Goal: Navigation & Orientation: Find specific page/section

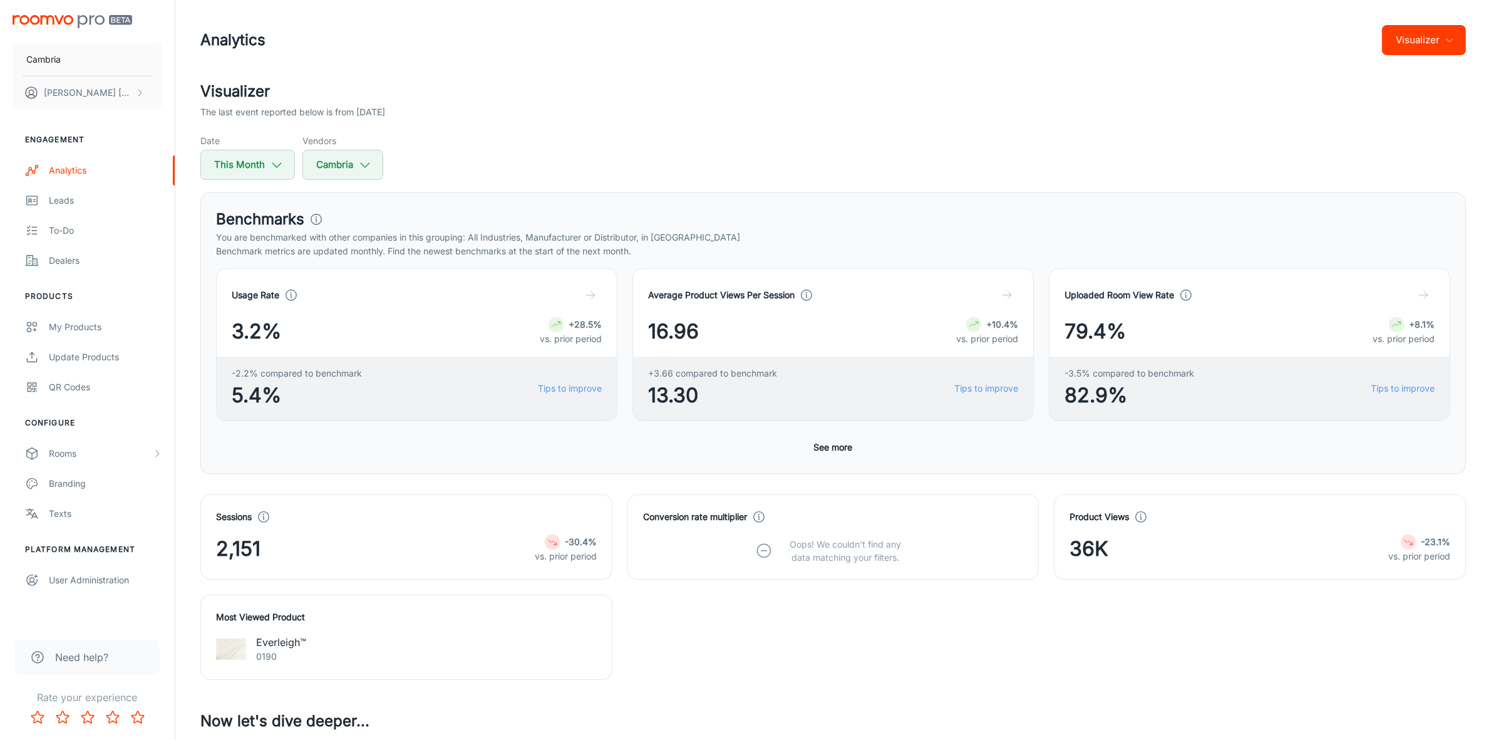
click at [1454, 44] on icon "button" at bounding box center [1450, 40] width 10 height 10
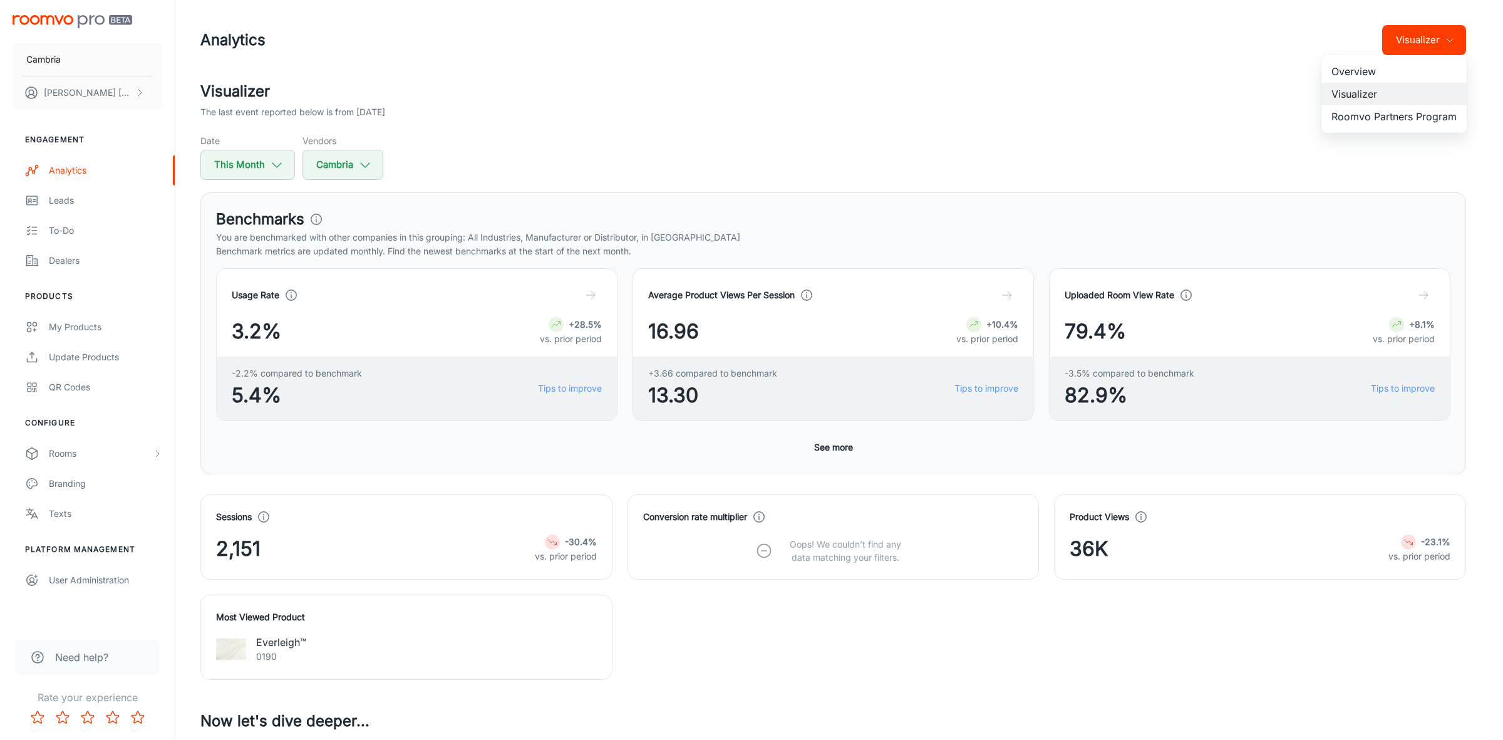
click at [1371, 119] on li "Roomvo Partners Program" at bounding box center [1394, 116] width 145 height 23
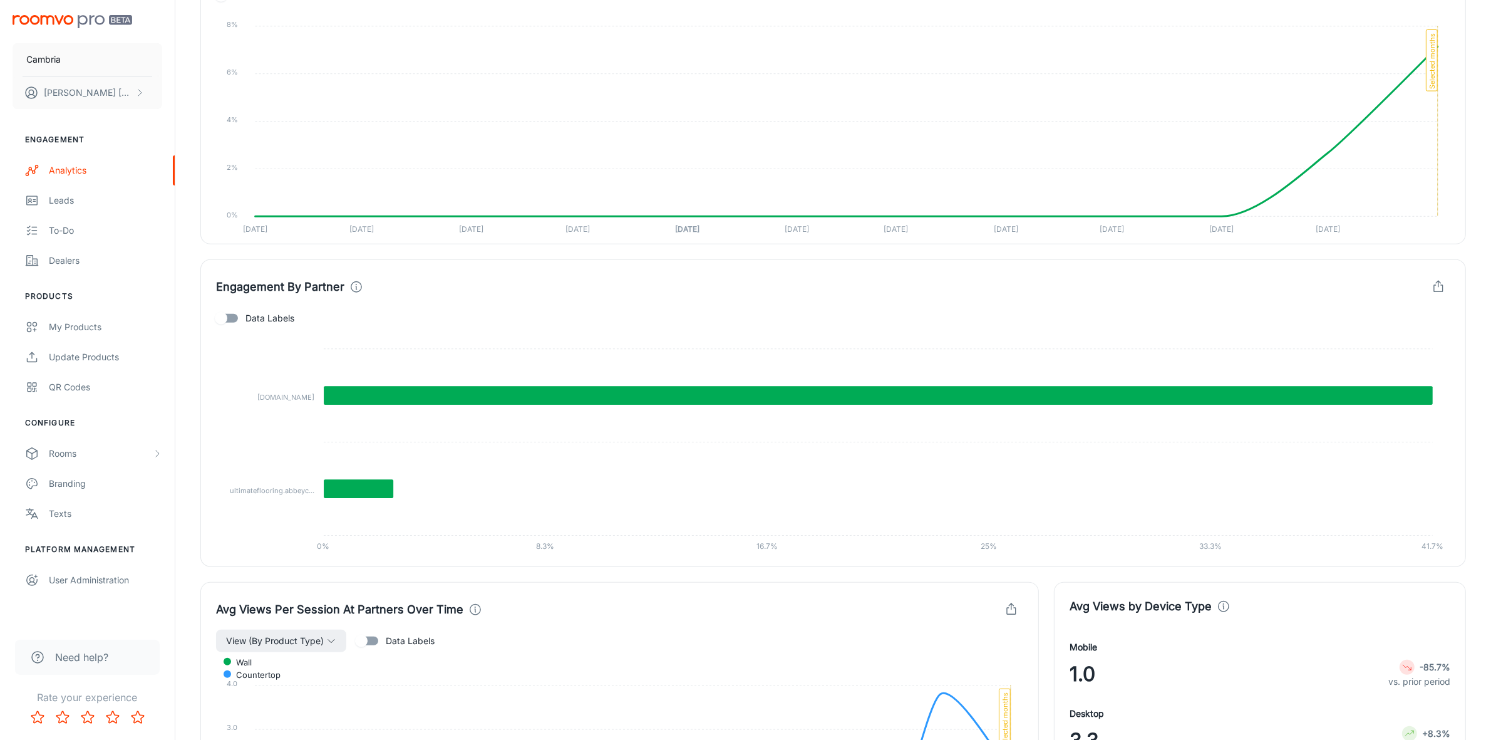
scroll to position [948, 0]
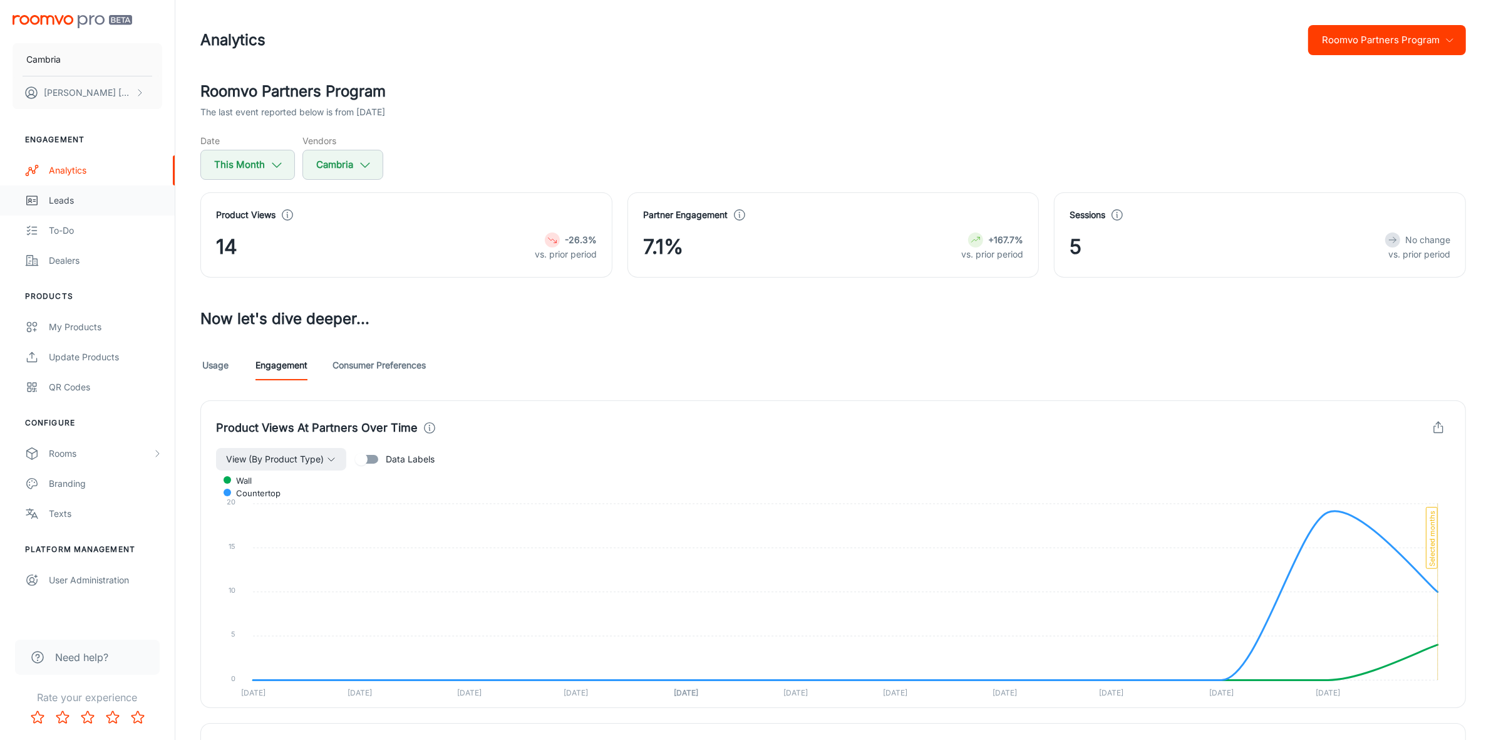
click at [63, 196] on div "Leads" at bounding box center [105, 201] width 113 height 14
